Goal: Task Accomplishment & Management: Complete application form

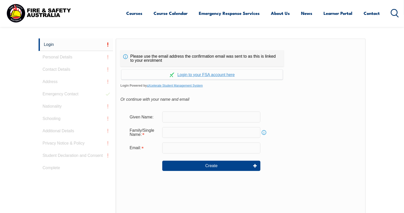
scroll to position [136, 0]
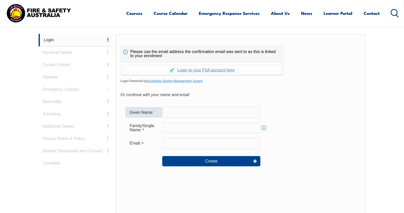
click at [217, 114] on input "text" at bounding box center [211, 112] width 98 height 11
type input "Omar"
click at [183, 128] on input "text" at bounding box center [211, 127] width 98 height 11
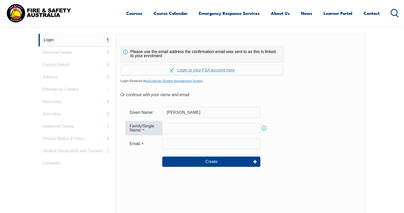
type input "a"
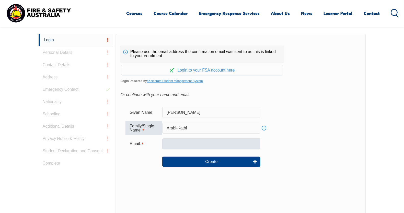
type input "Arabi-Katbi"
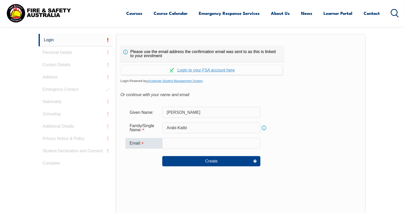
click at [189, 145] on input "email" at bounding box center [211, 143] width 98 height 11
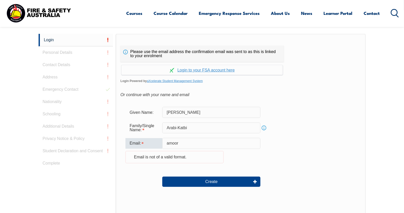
click at [155, 143] on div "Email: amoor Email is not of a valid format." at bounding box center [241, 153] width 231 height 31
paste input "omar15@gmail.com"
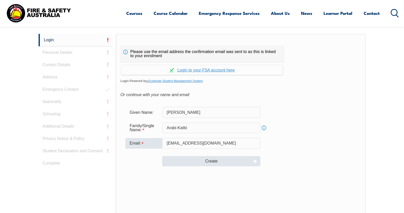
type input "amooromar15@gmail.com"
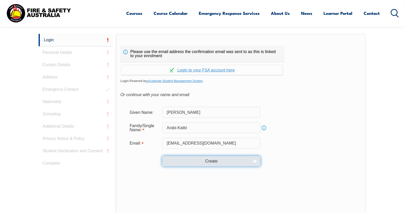
click at [205, 161] on button "Create" at bounding box center [211, 161] width 98 height 10
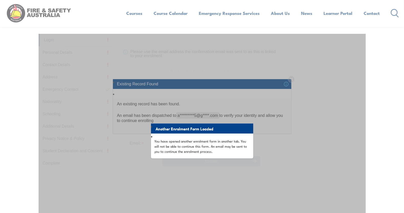
click at [299, 131] on div "Another Enrolment Form Loaded You have opened another enrolment form in another…" at bounding box center [202, 162] width 327 height 256
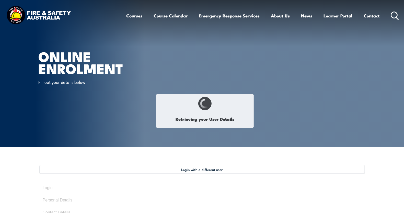
type input "[PERSON_NAME]"
type input "Arabi-Katbi"
type input "September 15, 2006"
type input "6R9LEGMPQL"
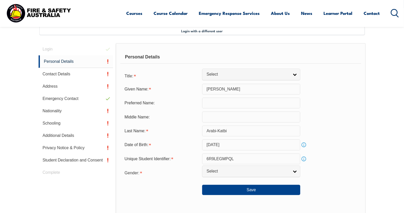
scroll to position [139, 0]
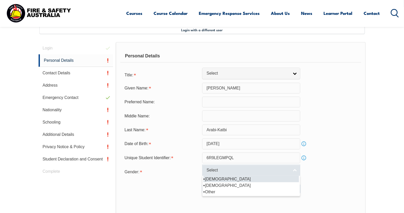
click at [276, 169] on span "Select" at bounding box center [248, 169] width 83 height 5
click at [233, 177] on li "Male" at bounding box center [252, 179] width 96 height 6
select select "M"
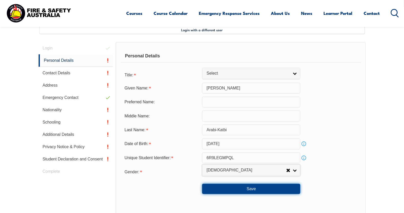
click at [229, 189] on button "Save" at bounding box center [251, 188] width 98 height 10
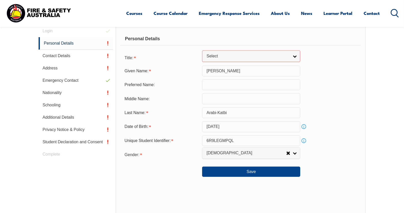
scroll to position [149, 0]
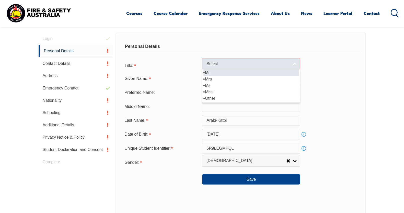
click at [291, 68] on link "Select" at bounding box center [251, 64] width 98 height 12
click at [216, 74] on li "Mr" at bounding box center [252, 72] width 96 height 6
select select "Mr"
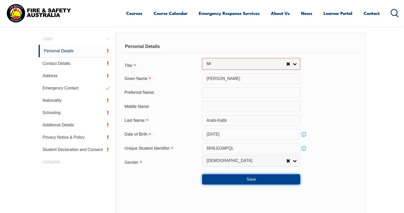
click at [250, 179] on button "Save" at bounding box center [251, 179] width 98 height 10
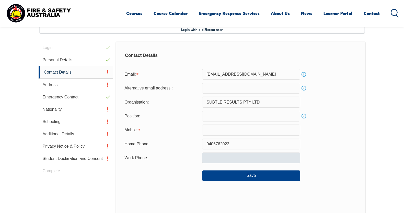
scroll to position [139, 0]
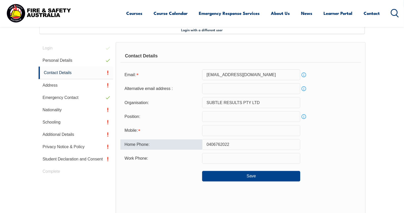
drag, startPoint x: 236, startPoint y: 141, endPoint x: 196, endPoint y: 143, distance: 39.4
click at [196, 143] on div "Home Phone: 0406762022" at bounding box center [240, 144] width 241 height 11
click at [212, 126] on input "text" at bounding box center [251, 130] width 98 height 11
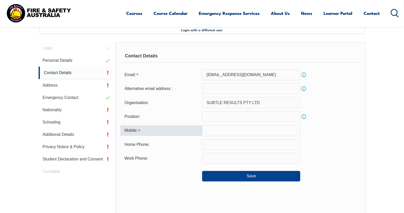
paste input "0406762022"
type input "0406762022"
click at [355, 143] on div "Home Phone:" at bounding box center [240, 144] width 241 height 11
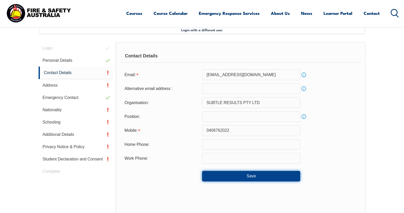
click at [250, 174] on button "Save" at bounding box center [251, 176] width 98 height 10
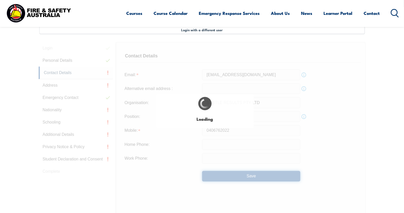
type input "0406762022"
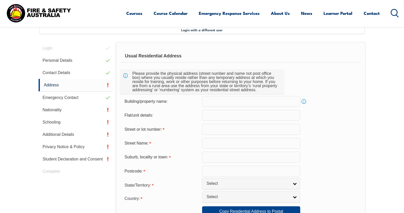
click at [217, 128] on input "text" at bounding box center [251, 129] width 98 height 11
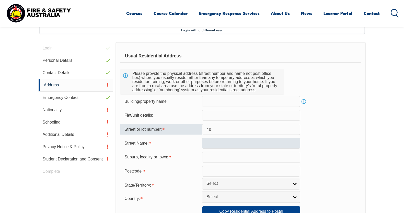
type input "4b"
click at [220, 141] on input "text" at bounding box center [251, 143] width 98 height 11
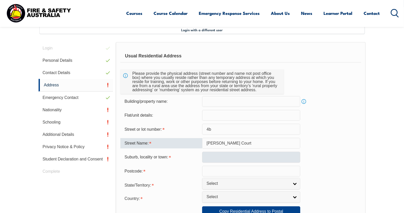
type input "Mccabe Court"
click at [215, 154] on input "text" at bounding box center [251, 156] width 98 height 11
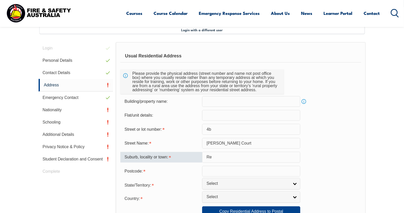
type input "R"
type input "Rostrevor"
click at [354, 152] on div "Suburb, locality or town: Rostrevor" at bounding box center [240, 156] width 241 height 11
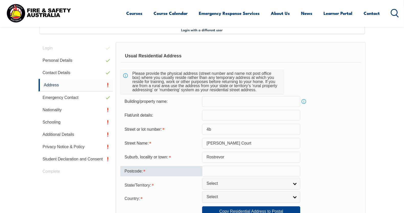
click at [237, 169] on input "text" at bounding box center [251, 171] width 98 height 11
type input "5053"
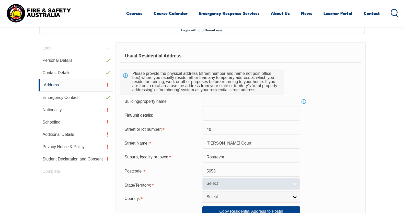
click at [280, 181] on span "Select" at bounding box center [248, 183] width 83 height 5
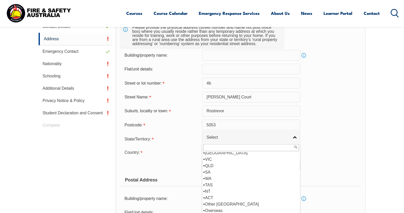
scroll to position [203, 0]
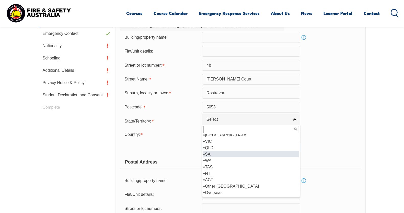
click at [211, 152] on li "SA" at bounding box center [252, 154] width 96 height 6
select select "SA"
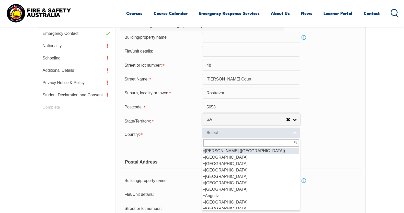
click at [224, 132] on span "Select" at bounding box center [248, 132] width 83 height 5
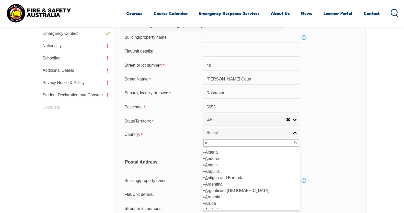
scroll to position [41, 0]
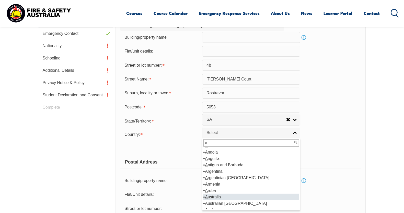
type input "a"
click at [221, 193] on li "A ustralia" at bounding box center [252, 196] width 96 height 6
select select "1101"
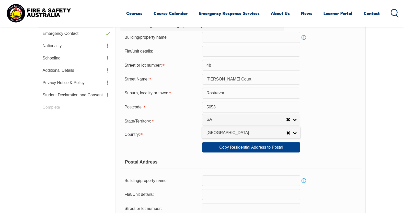
drag, startPoint x: 343, startPoint y: 181, endPoint x: 346, endPoint y: 182, distance: 2.8
click at [344, 181] on div "Building/property name: Info" at bounding box center [240, 180] width 241 height 11
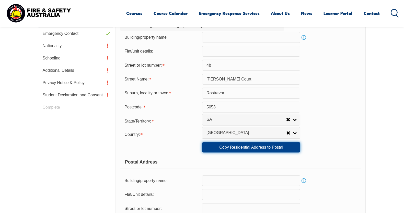
click at [257, 146] on link "Copy Residential Address to Postal" at bounding box center [251, 147] width 98 height 10
type input "4b"
type input "Mccabe Court"
type input "Rostrevor"
select select "SA"
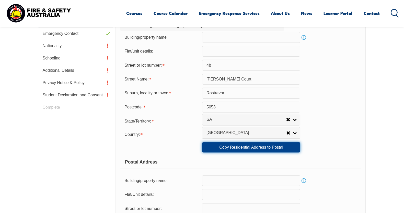
type input "5053"
select select "1101"
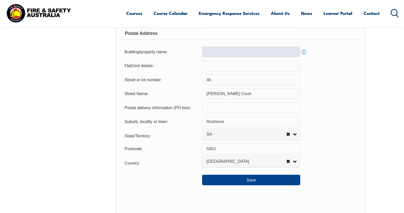
scroll to position [363, 0]
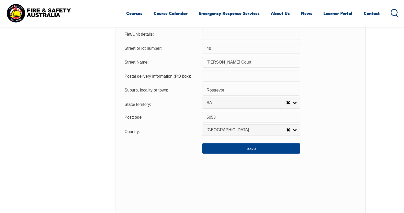
click at [258, 151] on div "Usual Residential Address Please provide the physical address (street number an…" at bounding box center [241, 22] width 250 height 409
click at [257, 148] on button "Save" at bounding box center [251, 148] width 98 height 10
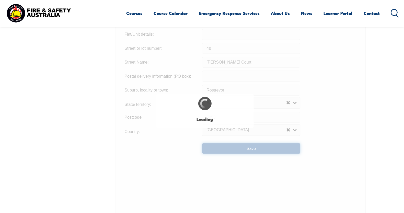
type input "4b"
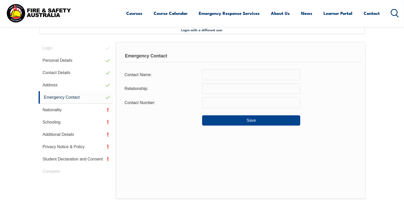
scroll to position [139, 0]
click at [231, 74] on input "text" at bounding box center [251, 74] width 98 height 11
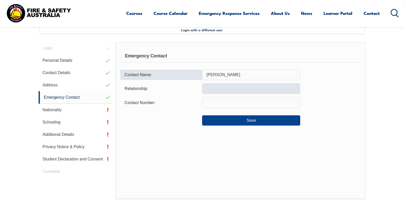
type input "Maya Hill"
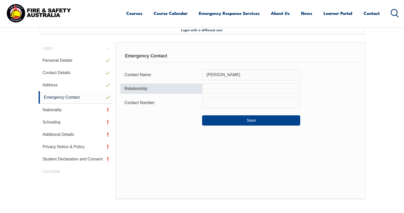
click at [225, 87] on input "text" at bounding box center [251, 88] width 98 height 11
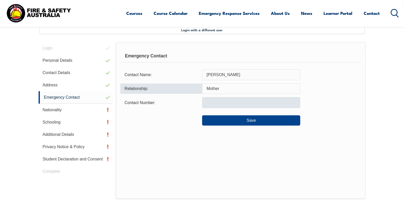
type input "Mother"
click at [227, 101] on input "text" at bounding box center [251, 102] width 98 height 11
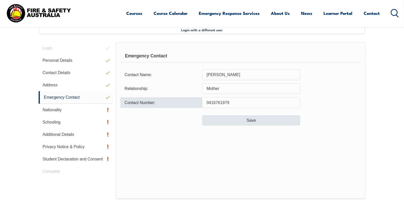
type input "0416761979"
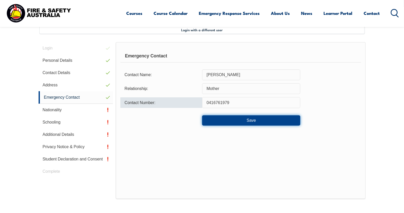
click at [253, 120] on button "Save" at bounding box center [251, 120] width 98 height 10
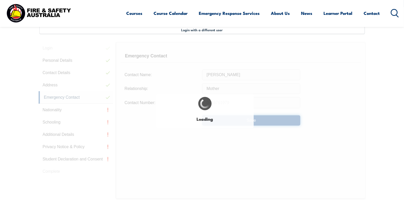
type input "Mother"
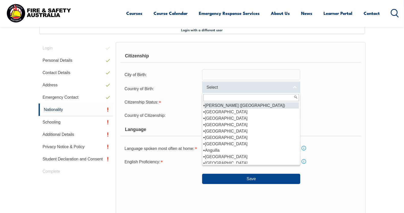
click at [295, 91] on link "Select" at bounding box center [251, 87] width 98 height 12
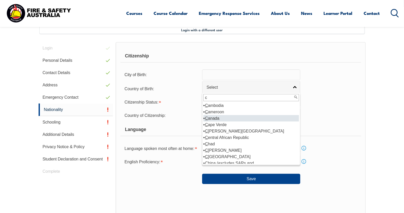
type input "c"
click at [226, 120] on li "C anada" at bounding box center [252, 118] width 96 height 6
select select "8102"
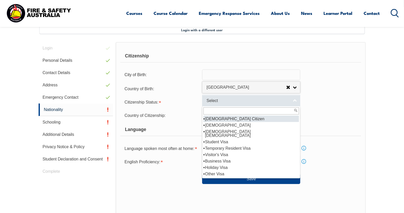
click at [246, 104] on link "Select" at bounding box center [251, 101] width 98 height 12
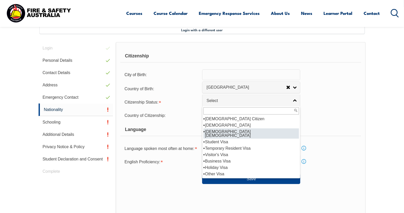
click at [244, 128] on li "Australian Permanent Resident" at bounding box center [252, 133] width 96 height 10
select select "3"
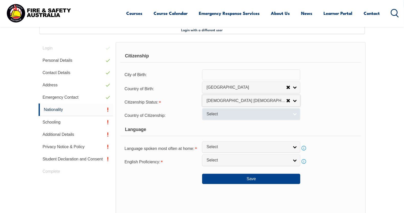
click at [292, 115] on link "Select" at bounding box center [251, 114] width 98 height 12
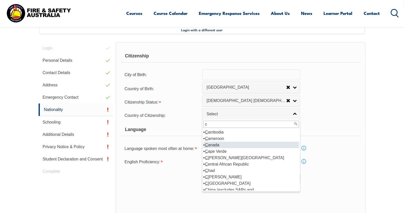
type input "c"
click at [219, 143] on li "C anada" at bounding box center [252, 144] width 96 height 6
select select "8102"
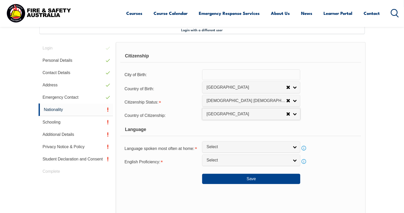
click at [335, 114] on div "Country of Citizenship: Adelie Land (France) Afghanistan Aland Islands Albania …" at bounding box center [240, 115] width 241 height 10
click at [271, 148] on span "Select" at bounding box center [248, 146] width 83 height 5
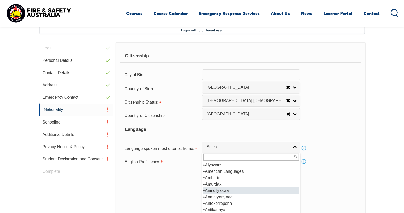
scroll to position [96, 0]
click at [232, 196] on li "Arabic" at bounding box center [252, 196] width 96 height 6
select select "4202"
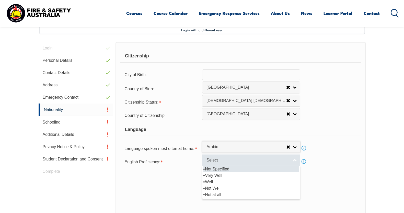
click at [290, 159] on link "Select" at bounding box center [251, 160] width 98 height 12
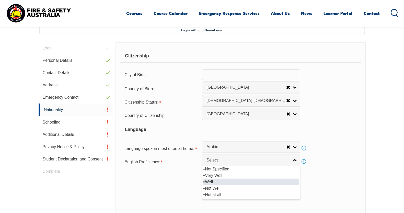
click at [213, 182] on li "Well" at bounding box center [252, 181] width 96 height 6
select select "2"
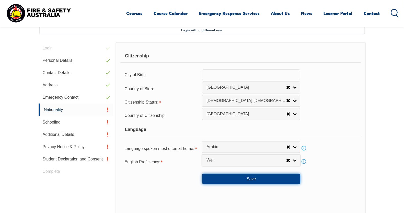
click at [253, 180] on button "Save" at bounding box center [251, 178] width 98 height 10
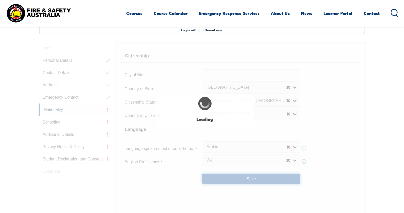
select select "false"
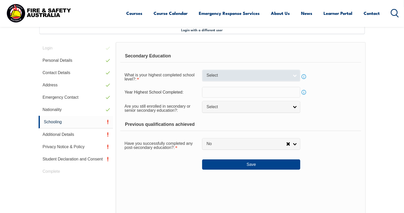
click at [291, 78] on link "Select" at bounding box center [251, 76] width 98 height 12
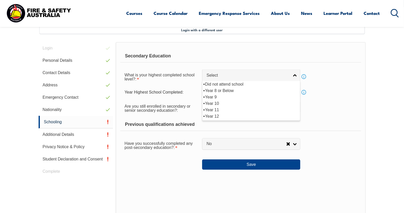
click at [202, 118] on div "Previous qualifications achieved" at bounding box center [240, 124] width 241 height 13
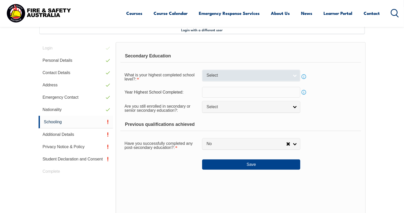
click at [280, 80] on link "Select" at bounding box center [251, 76] width 98 height 12
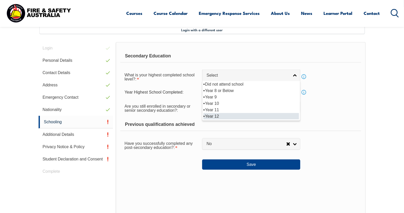
click at [221, 118] on li "Year 12" at bounding box center [252, 116] width 96 height 6
select select "12"
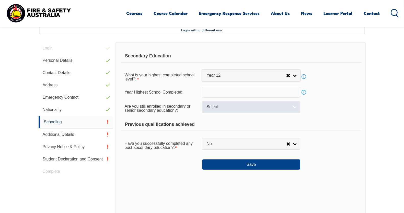
click at [251, 108] on span "Select" at bounding box center [248, 106] width 83 height 5
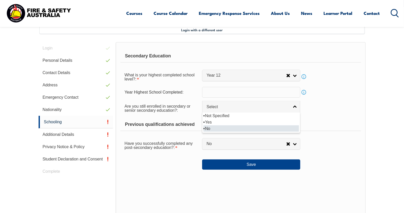
click at [236, 128] on li "No" at bounding box center [252, 128] width 96 height 6
select select "false"
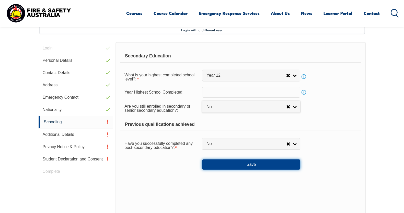
click at [242, 166] on button "Save" at bounding box center [251, 164] width 98 height 10
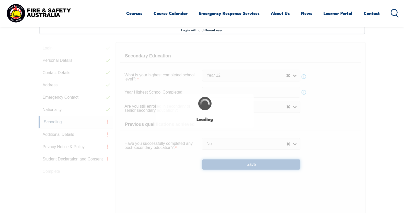
select select
select select "false"
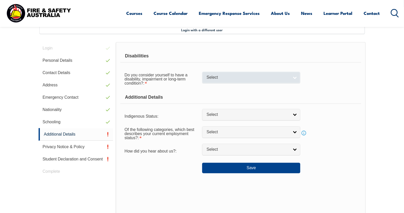
click at [279, 78] on span "Select" at bounding box center [248, 77] width 83 height 5
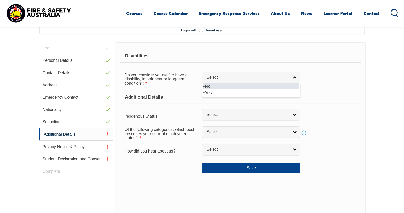
click at [237, 84] on li "No" at bounding box center [252, 86] width 96 height 6
select select "false"
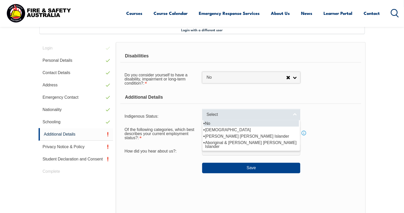
click at [273, 112] on span "Select" at bounding box center [248, 114] width 83 height 5
click at [222, 125] on li "No" at bounding box center [252, 123] width 96 height 6
select select "4"
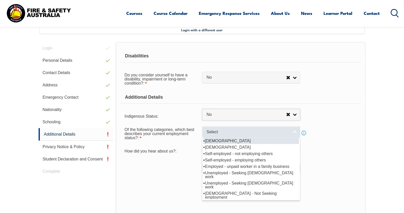
click at [237, 133] on span "Select" at bounding box center [248, 131] width 83 height 5
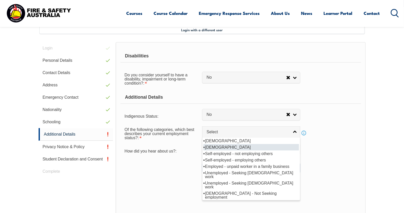
click at [218, 147] on li "Part-time employee" at bounding box center [252, 147] width 96 height 6
select select "2"
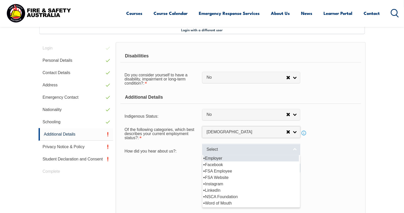
click at [225, 152] on link "Select" at bounding box center [251, 150] width 98 height 12
click at [220, 158] on li "Employer" at bounding box center [252, 158] width 96 height 6
select select "8019"
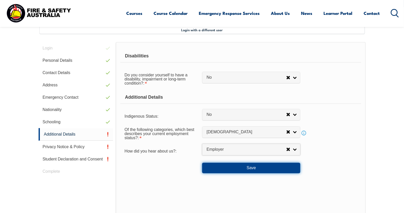
click at [227, 167] on button "Save" at bounding box center [251, 167] width 98 height 10
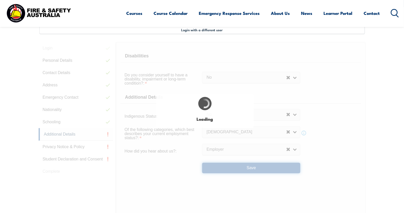
select select "false"
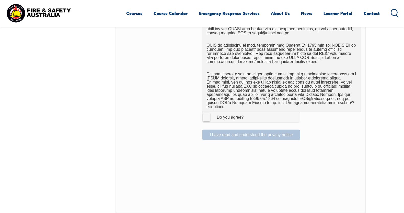
scroll to position [331, 0]
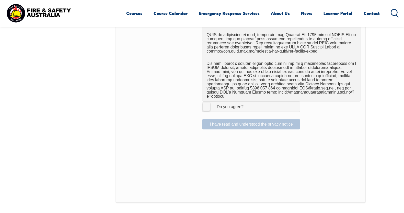
click at [206, 104] on label "I Agree Do you agree?" at bounding box center [251, 106] width 98 height 10
click at [248, 104] on input "I Agree Do you agree?" at bounding box center [252, 107] width 9 height 10
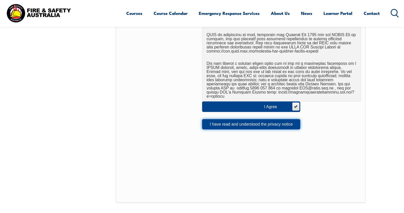
click at [222, 123] on button "I have read and understood the privacy notice" at bounding box center [251, 124] width 98 height 10
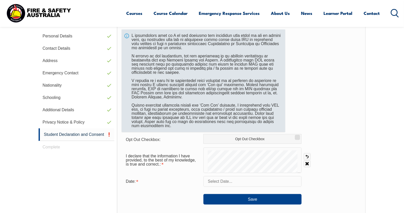
scroll to position [171, 0]
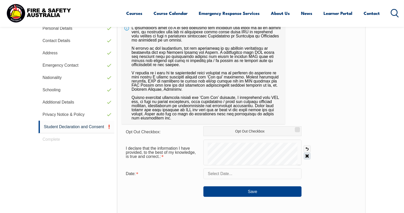
click at [306, 155] on link "Clear" at bounding box center [307, 155] width 7 height 7
click at [224, 171] on input "text" at bounding box center [253, 173] width 98 height 11
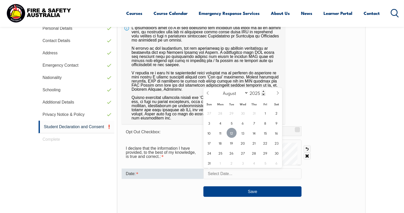
click at [234, 134] on span "12" at bounding box center [232, 133] width 10 height 10
type input "August 12, 2025"
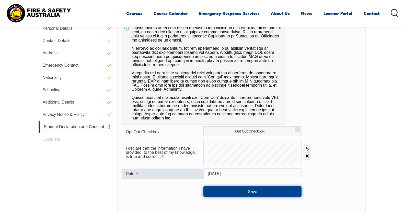
click at [236, 188] on button "Save" at bounding box center [253, 191] width 98 height 10
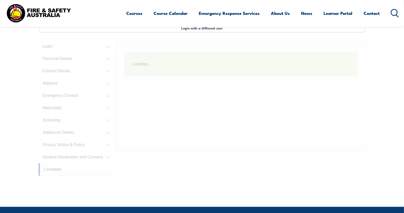
scroll to position [139, 0]
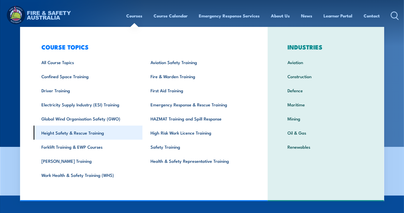
click at [57, 132] on link "Height Safety & Rescue Training" at bounding box center [88, 132] width 109 height 14
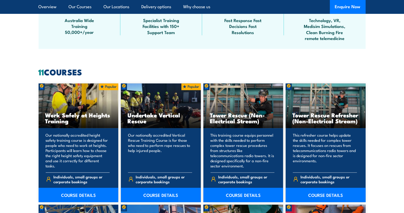
scroll to position [384, 0]
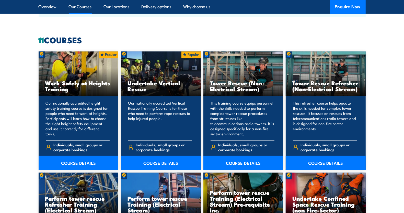
click at [77, 162] on link "COURSE DETAILS" at bounding box center [79, 163] width 80 height 14
